Goal: Task Accomplishment & Management: Use online tool/utility

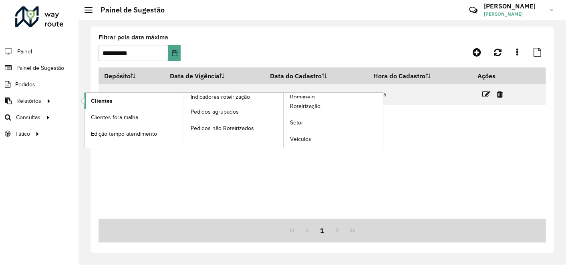
click at [104, 99] on span "Clientes" at bounding box center [102, 101] width 22 height 8
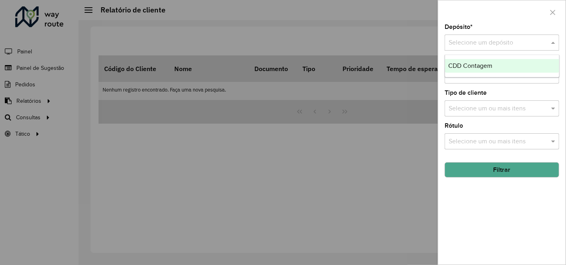
click at [460, 44] on input "text" at bounding box center [494, 43] width 91 height 10
click at [475, 63] on span "CDD Contagem" at bounding box center [471, 65] width 44 height 7
click at [471, 172] on button "Filtrar" at bounding box center [502, 169] width 115 height 15
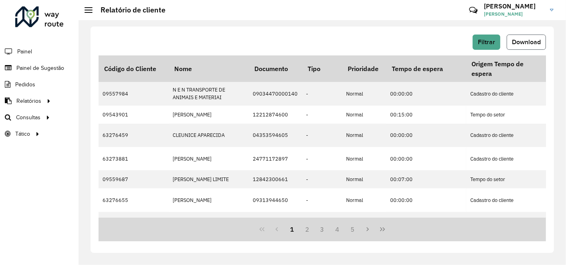
click at [530, 45] on span "Download" at bounding box center [526, 41] width 29 height 7
click at [51, 67] on span "Painel de Sugestão" at bounding box center [41, 68] width 50 height 8
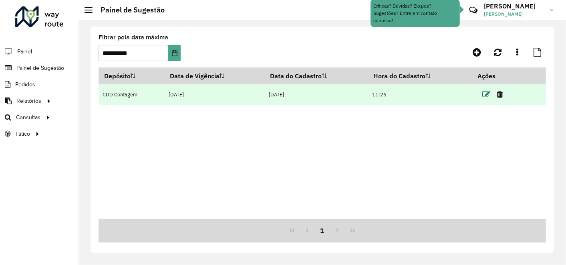
click at [487, 94] on icon at bounding box center [487, 94] width 8 height 8
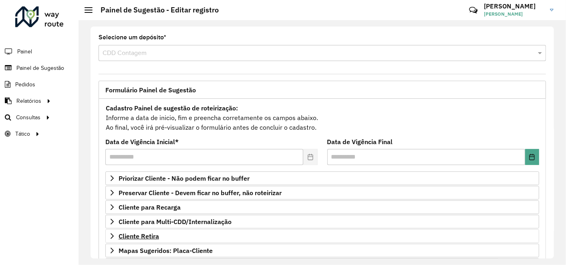
scroll to position [131, 0]
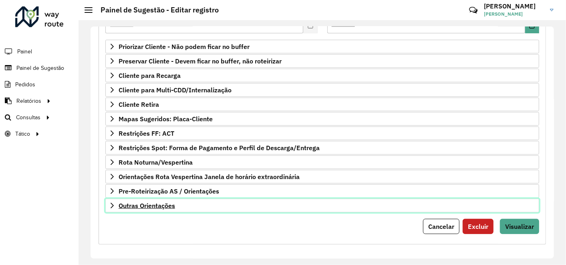
click at [164, 203] on span "Outras Orientações" at bounding box center [147, 205] width 57 height 6
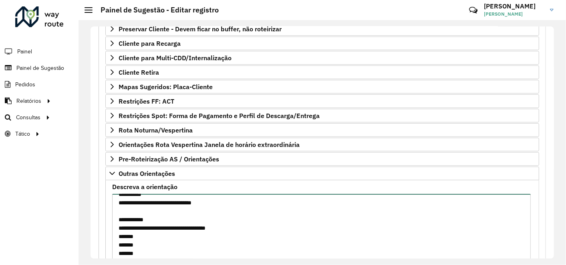
scroll to position [223, 0]
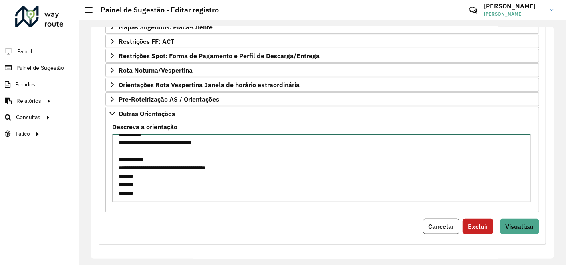
drag, startPoint x: 117, startPoint y: 229, endPoint x: 157, endPoint y: 287, distance: 70.9
click at [157, 264] on html "Aguarde... Pop-up bloqueado! Seu navegador bloqueou automáticamente a abertura …" at bounding box center [283, 132] width 566 height 265
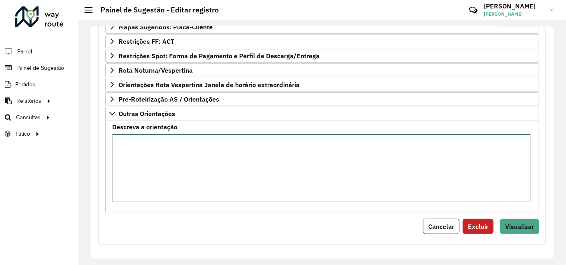
scroll to position [0, 0]
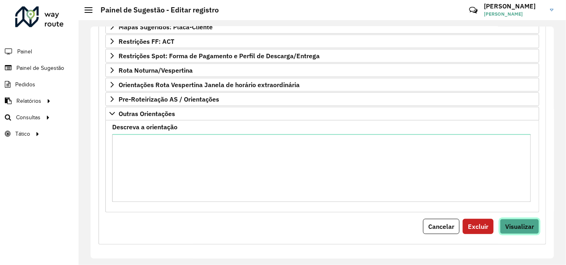
click at [511, 225] on span "Visualizar" at bounding box center [519, 226] width 29 height 8
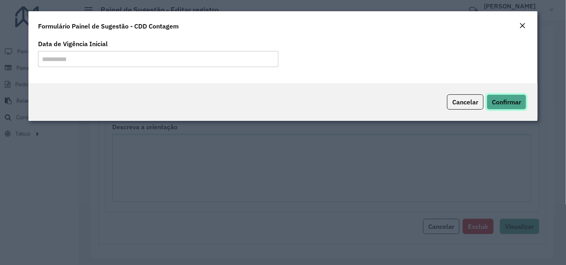
click at [509, 98] on span "Confirmar" at bounding box center [506, 102] width 29 height 8
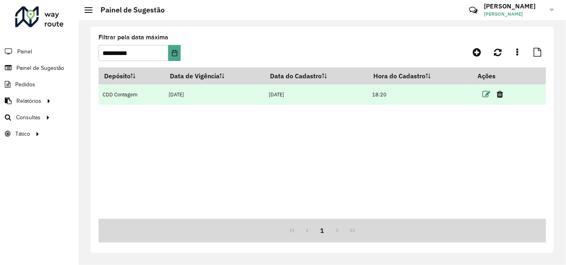
click at [488, 93] on icon at bounding box center [487, 94] width 8 height 8
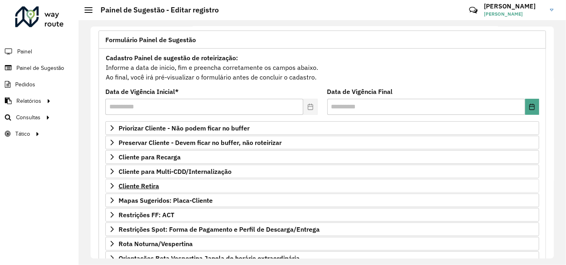
scroll to position [51, 0]
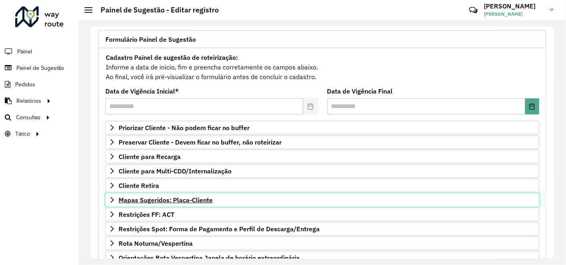
click at [201, 197] on span "Mapas Sugeridos: Placa-Cliente" at bounding box center [166, 199] width 94 height 6
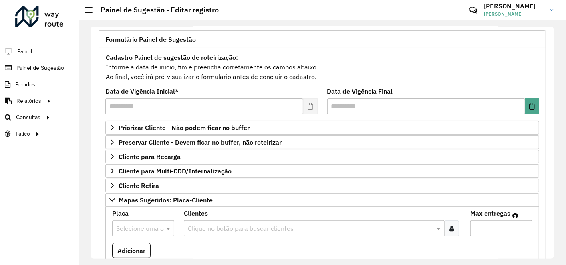
click at [150, 224] on input "text" at bounding box center [135, 229] width 38 height 10
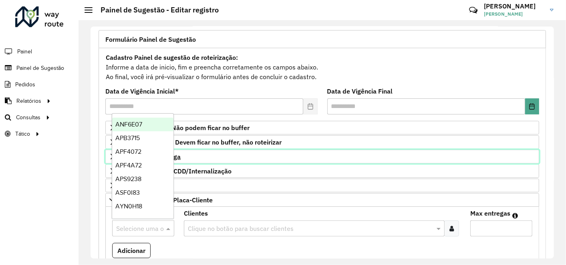
click at [263, 154] on link "Cliente para Recarga" at bounding box center [322, 157] width 434 height 14
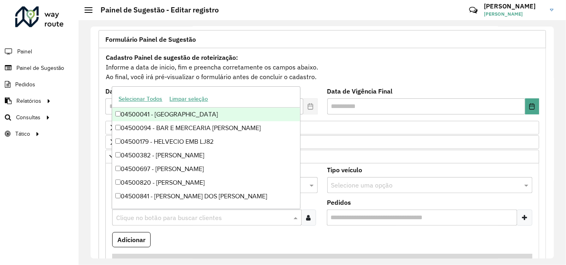
click at [173, 213] on input "text" at bounding box center [203, 218] width 178 height 10
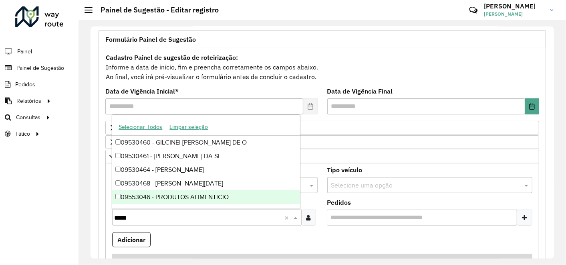
type input "*****"
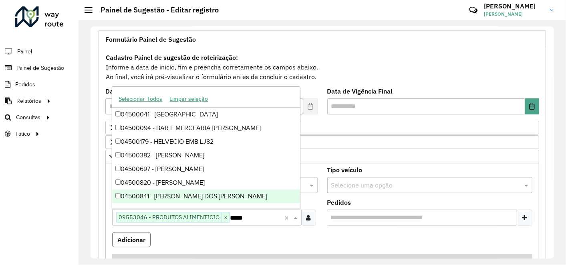
click at [132, 237] on button "Adicionar" at bounding box center [131, 239] width 38 height 15
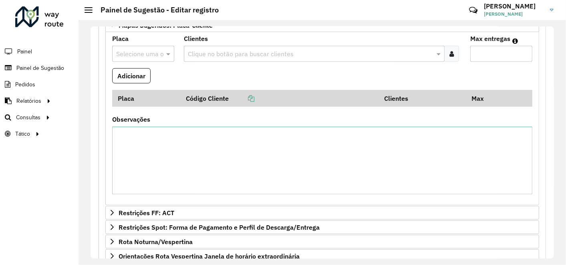
scroll to position [529, 0]
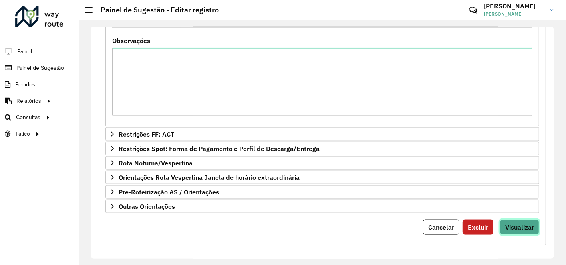
click at [521, 224] on span "Visualizar" at bounding box center [519, 227] width 29 height 8
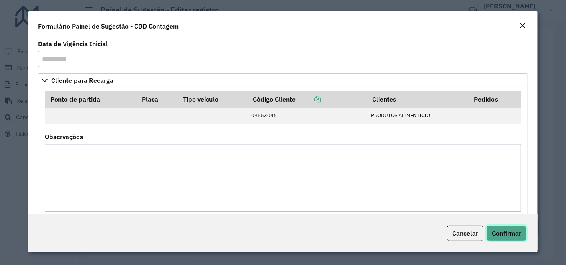
click at [513, 234] on span "Confirmar" at bounding box center [506, 233] width 29 height 8
